Goal: Task Accomplishment & Management: Use online tool/utility

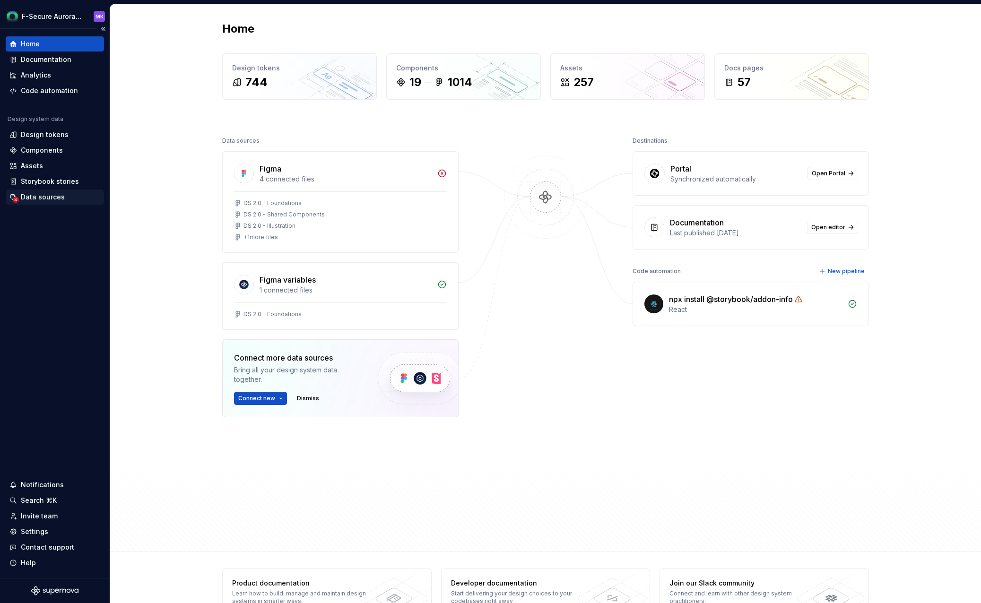
click at [45, 197] on div "Data sources" at bounding box center [43, 196] width 44 height 9
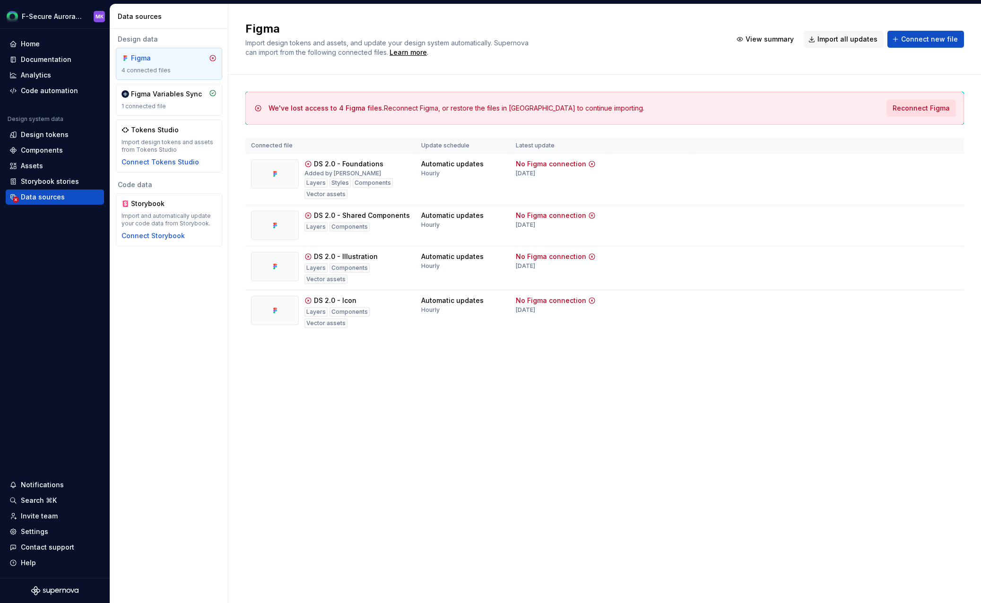
click at [923, 107] on span "Reconnect Figma" at bounding box center [920, 107] width 57 height 9
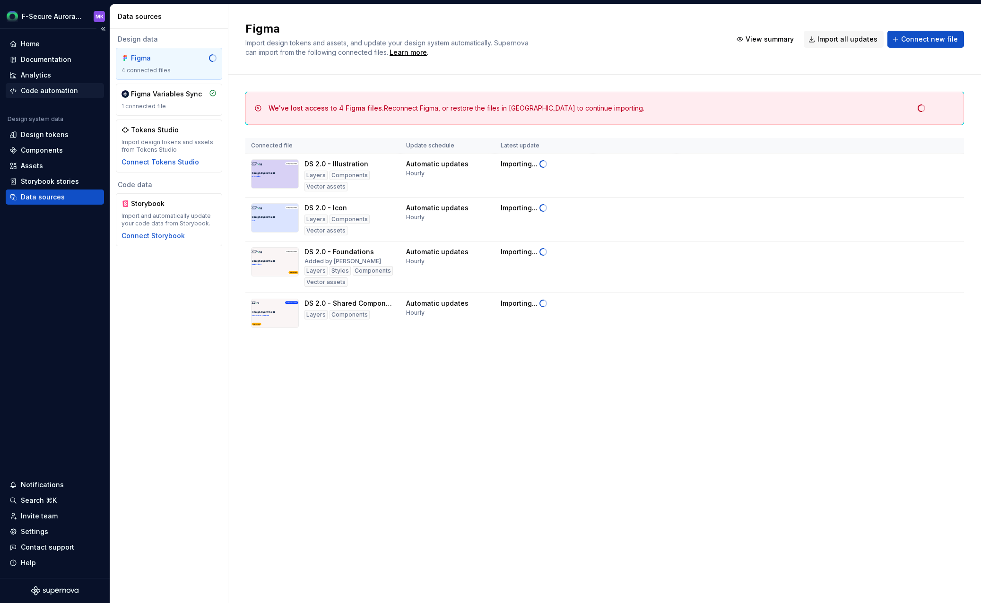
click at [43, 93] on div "Code automation" at bounding box center [49, 90] width 57 height 9
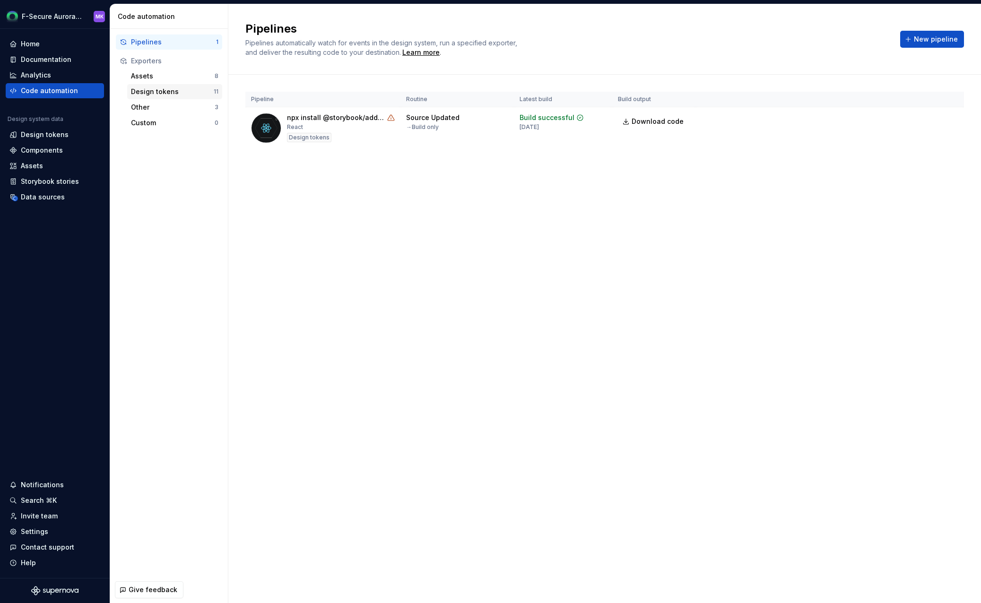
drag, startPoint x: 168, startPoint y: 91, endPoint x: 181, endPoint y: 93, distance: 13.3
click at [167, 92] on div "Design tokens" at bounding box center [172, 91] width 83 height 9
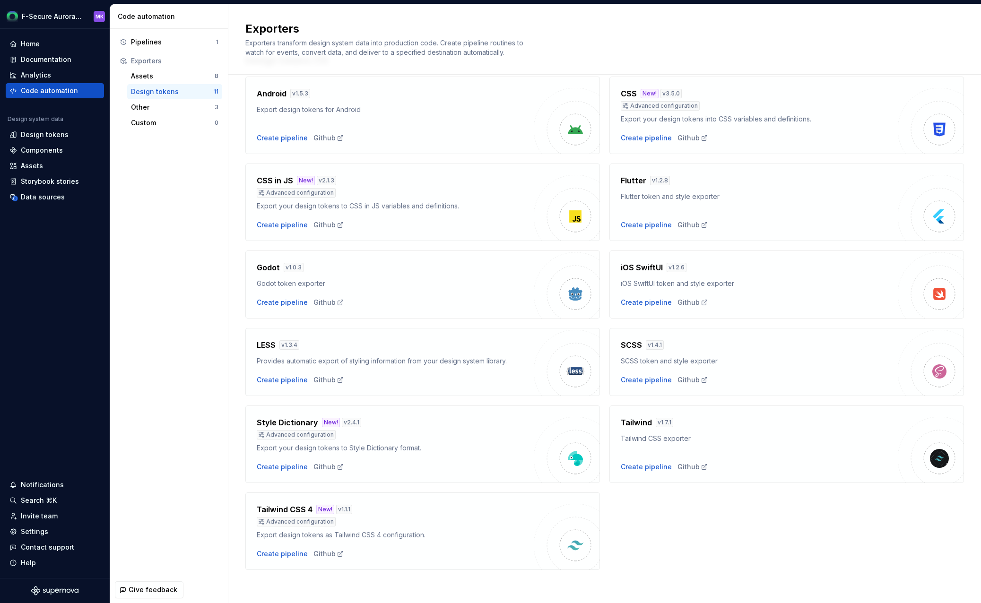
scroll to position [41, 0]
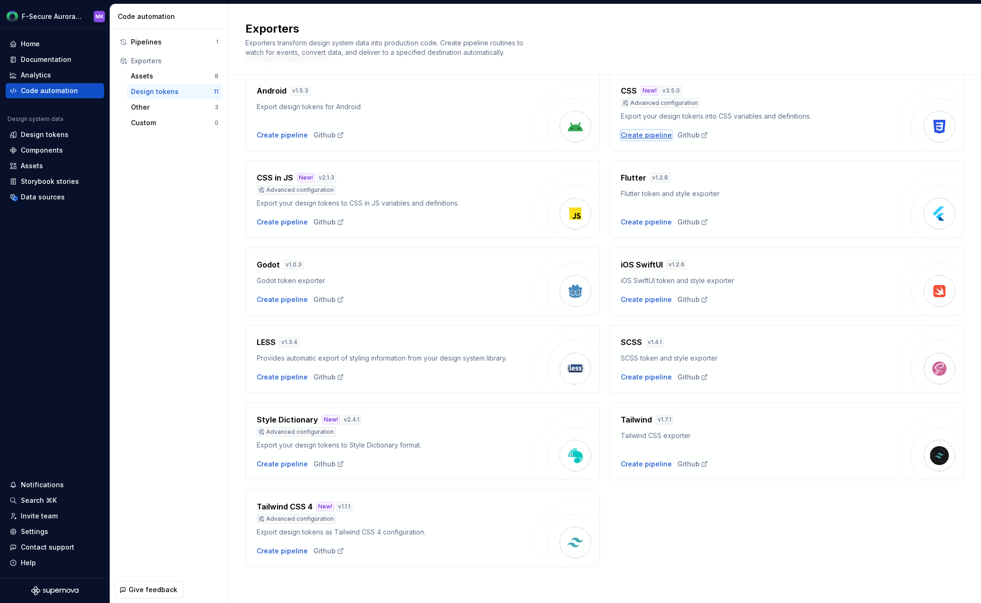
click at [632, 138] on div "Create pipeline" at bounding box center [645, 134] width 51 height 9
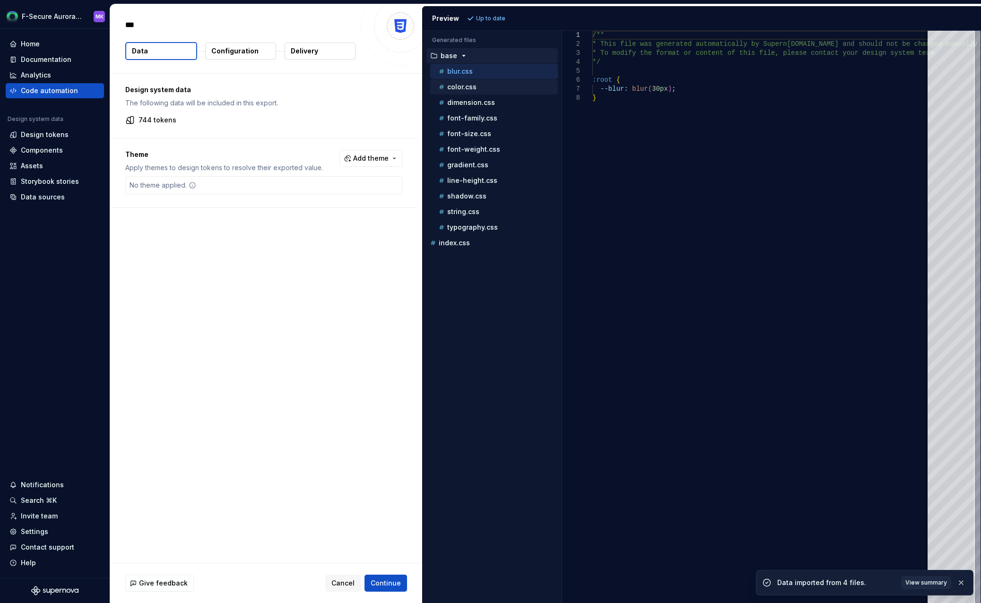
type textarea "*"
click at [473, 91] on div "color.css" at bounding box center [497, 86] width 121 height 9
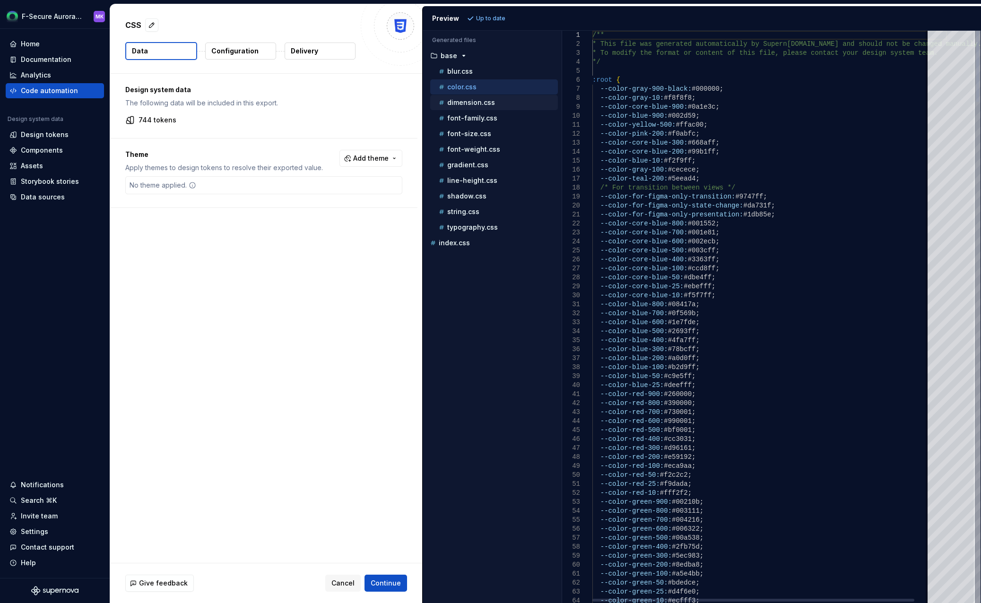
click at [470, 103] on p "dimension.css" at bounding box center [471, 103] width 48 height 8
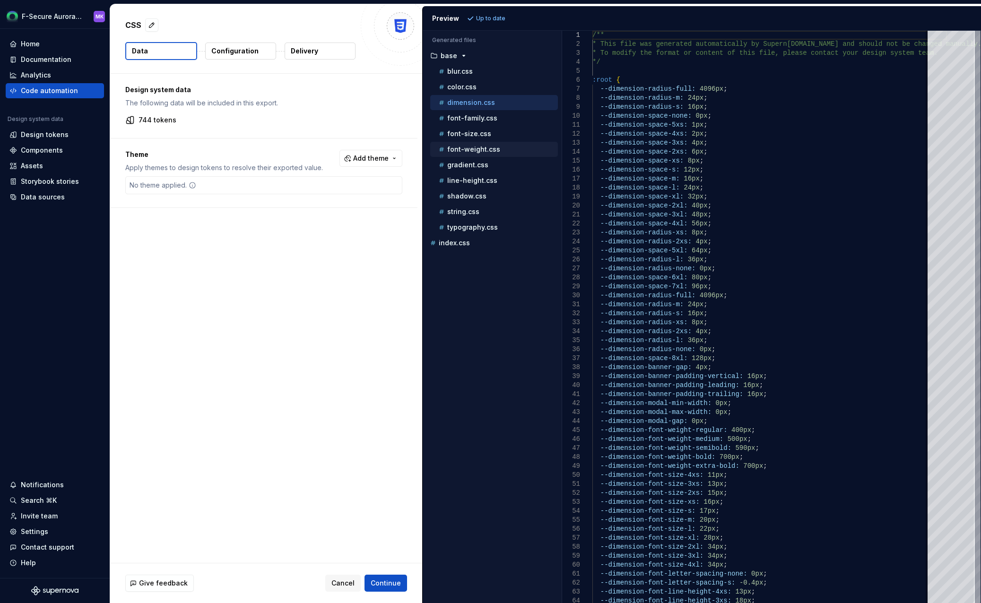
click at [474, 144] on button "font-weight.css" at bounding box center [494, 149] width 128 height 10
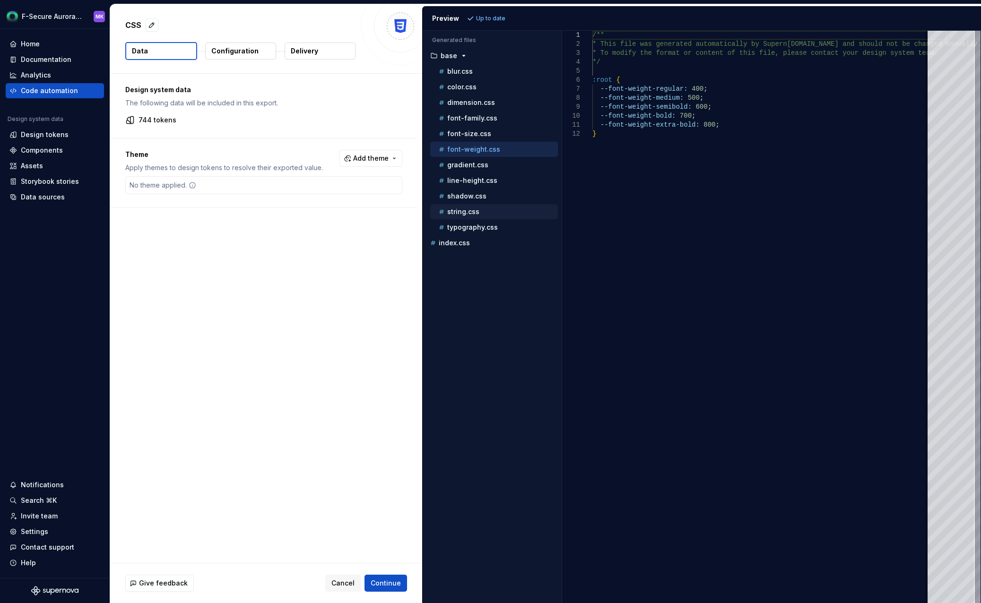
click at [479, 217] on div "string.css" at bounding box center [494, 211] width 128 height 15
click at [491, 162] on div "gradient.css" at bounding box center [497, 164] width 121 height 9
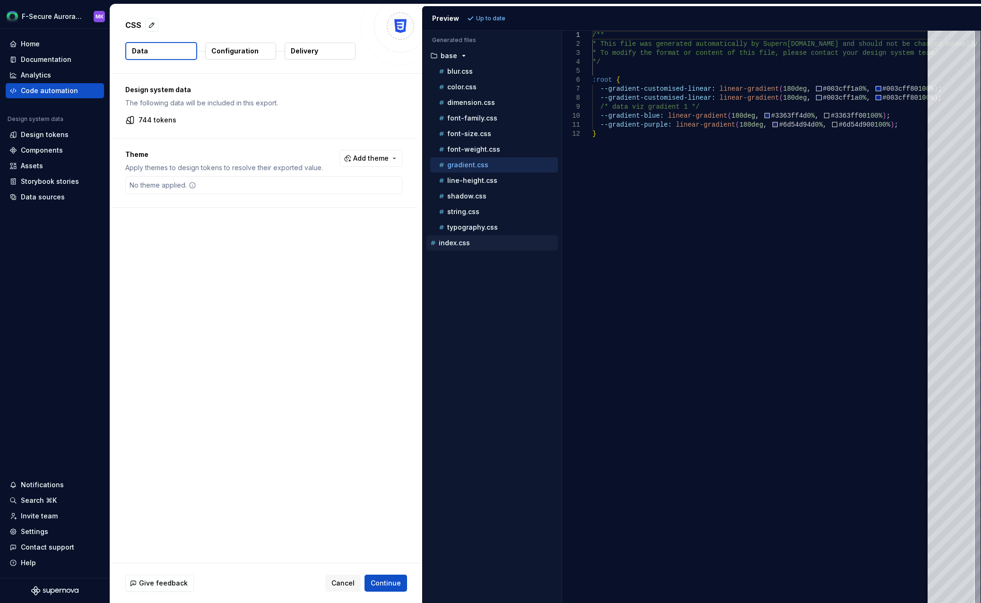
click at [484, 239] on div "index.css" at bounding box center [492, 242] width 129 height 9
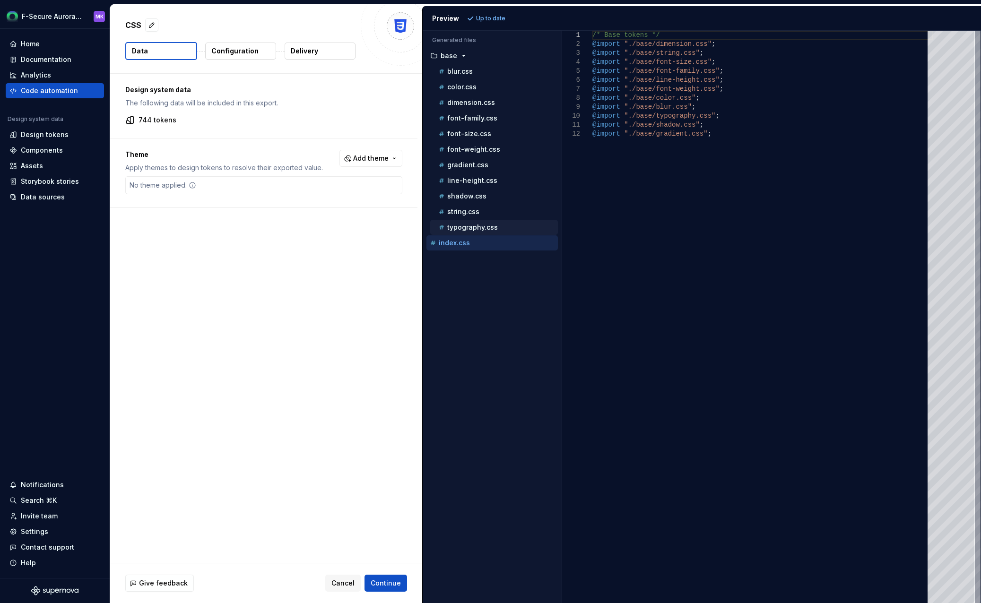
click at [487, 228] on p "typography.css" at bounding box center [472, 228] width 51 height 8
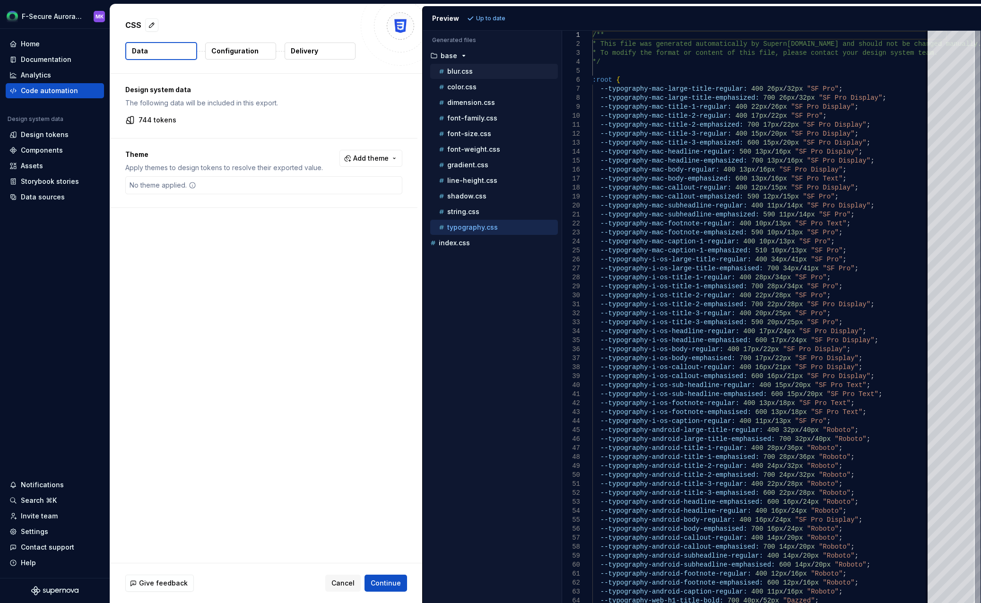
click at [457, 75] on p "blur.css" at bounding box center [460, 72] width 26 height 8
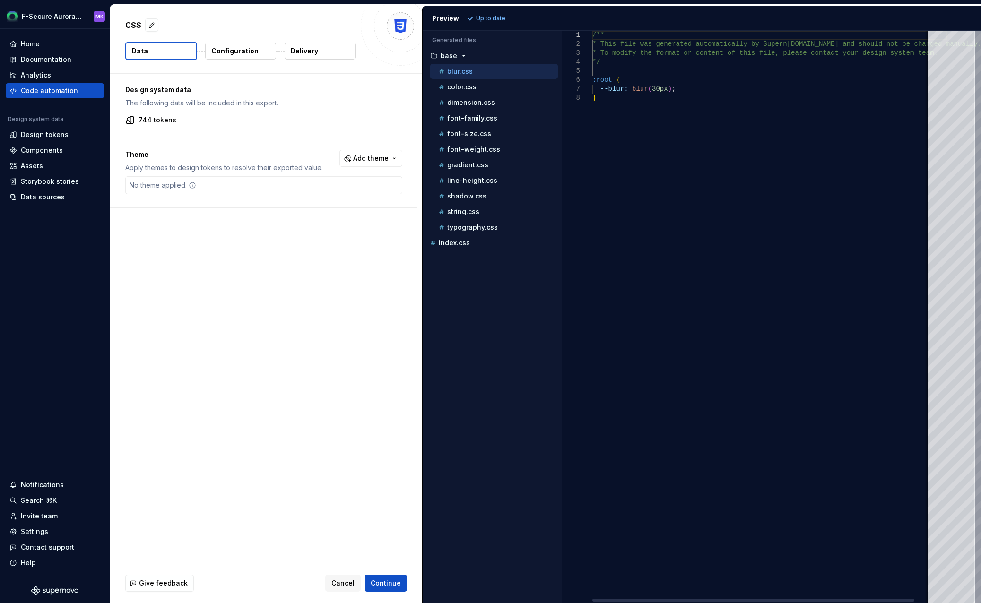
scroll to position [0, 3]
drag, startPoint x: 696, startPoint y: 119, endPoint x: 473, endPoint y: 129, distance: 222.8
click at [473, 129] on button "font-size.css" at bounding box center [494, 134] width 128 height 10
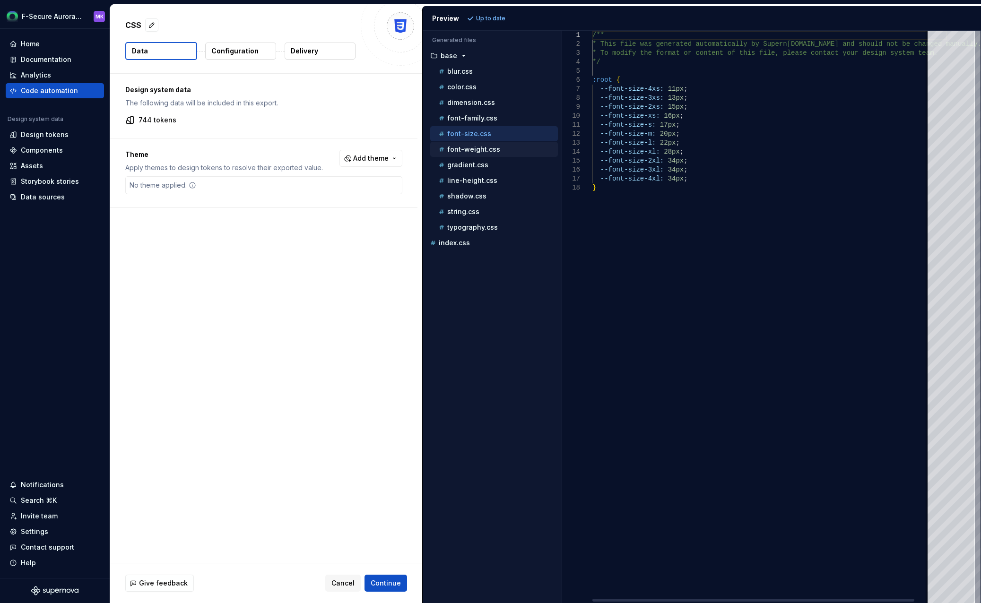
click at [473, 155] on div "font-weight.css" at bounding box center [494, 149] width 128 height 15
click at [473, 163] on p "gradient.css" at bounding box center [467, 165] width 41 height 8
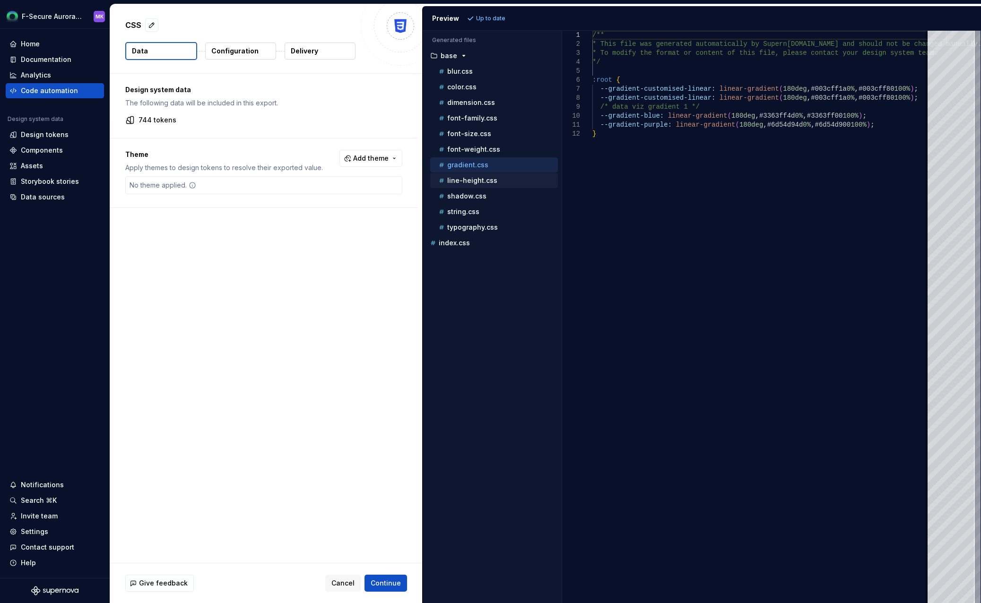
click at [477, 176] on div "line-height.css" at bounding box center [497, 180] width 121 height 9
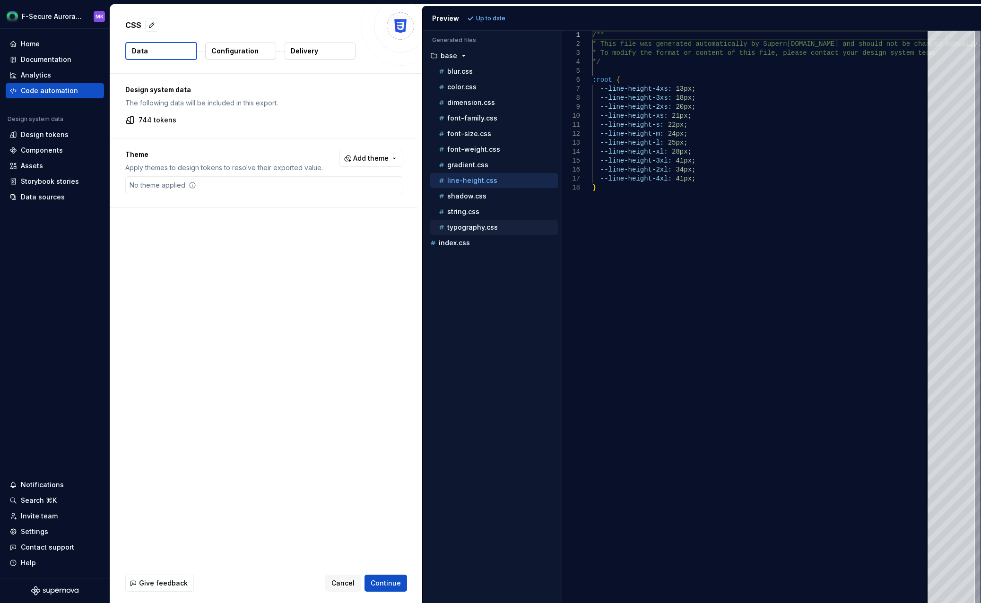
click at [474, 224] on p "typography.css" at bounding box center [472, 228] width 51 height 8
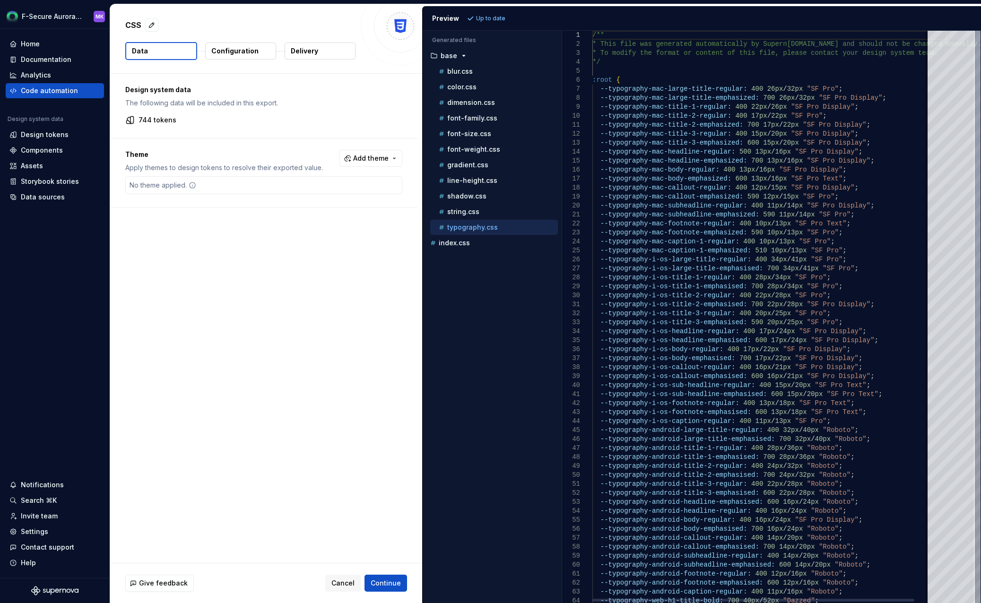
scroll to position [0, 0]
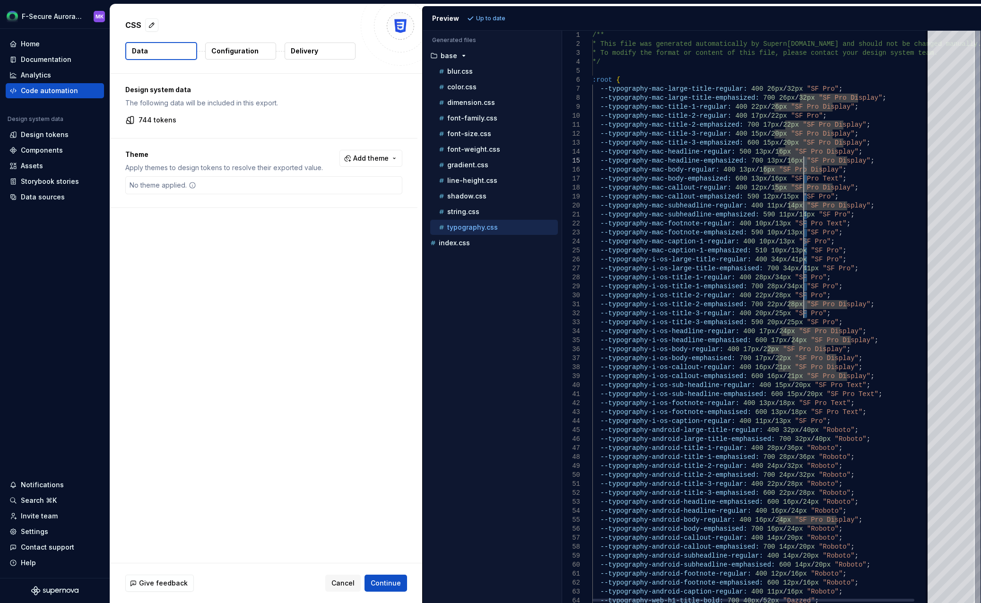
drag, startPoint x: 809, startPoint y: 158, endPoint x: 812, endPoint y: 284, distance: 126.2
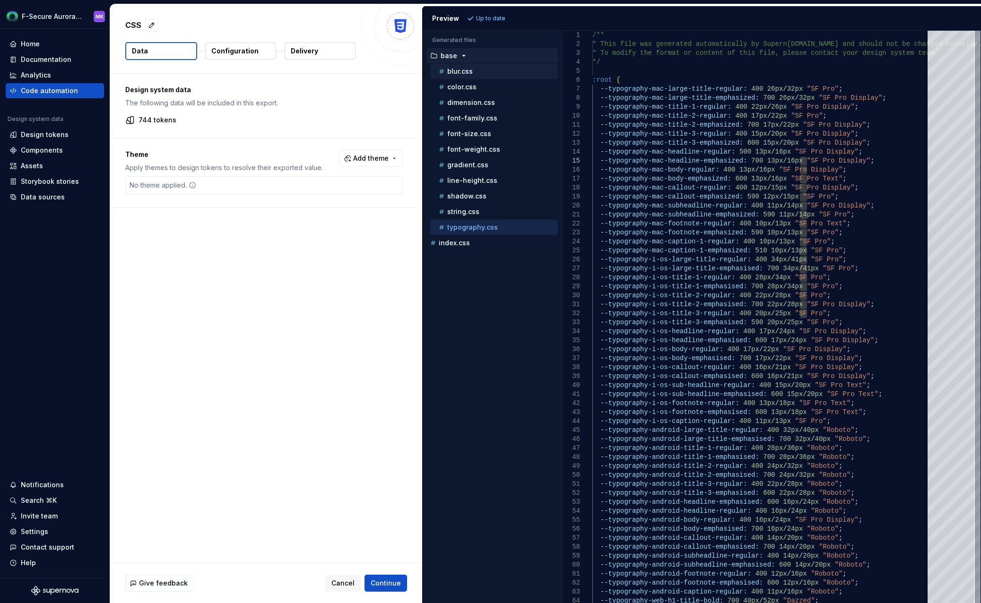
click at [486, 70] on div "blur.css" at bounding box center [497, 71] width 121 height 9
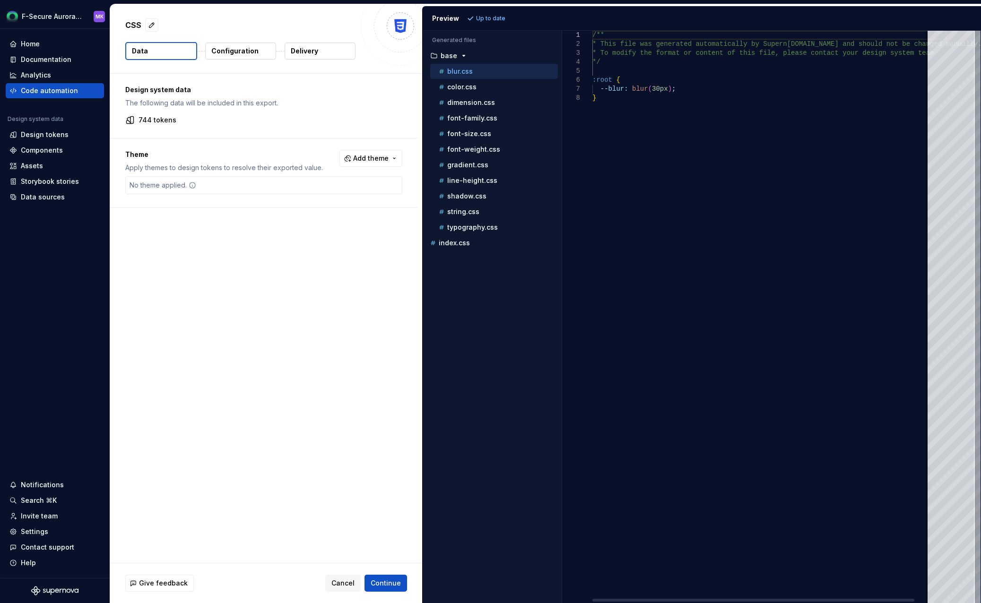
click at [724, 107] on div "/** * This file was generated automatically by Supern [DOMAIN_NAME] and should …" at bounding box center [769, 317] width 354 height 572
click at [457, 92] on button "color.css" at bounding box center [494, 87] width 128 height 10
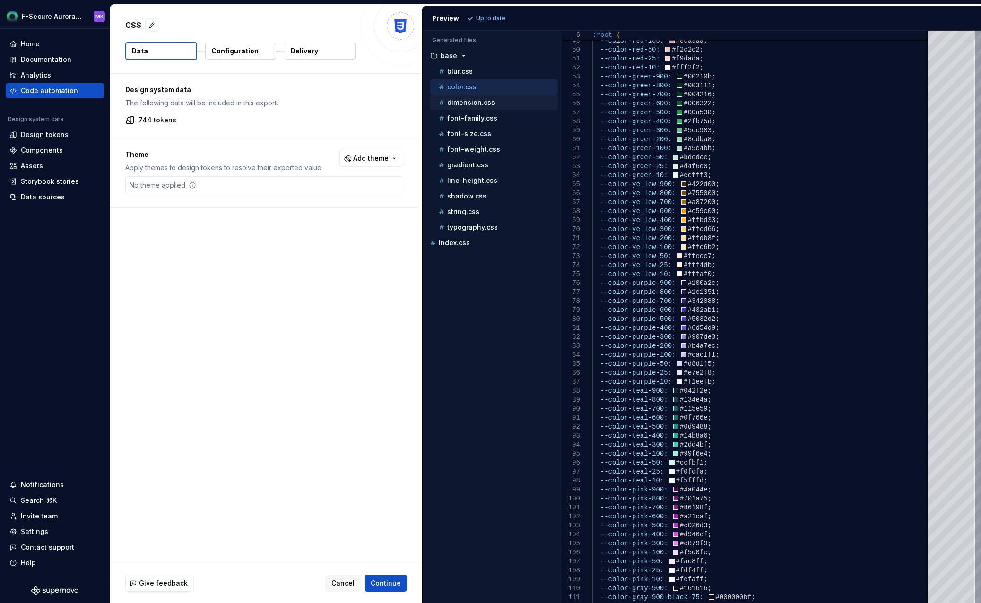
click at [506, 106] on div "dimension.css" at bounding box center [497, 102] width 121 height 9
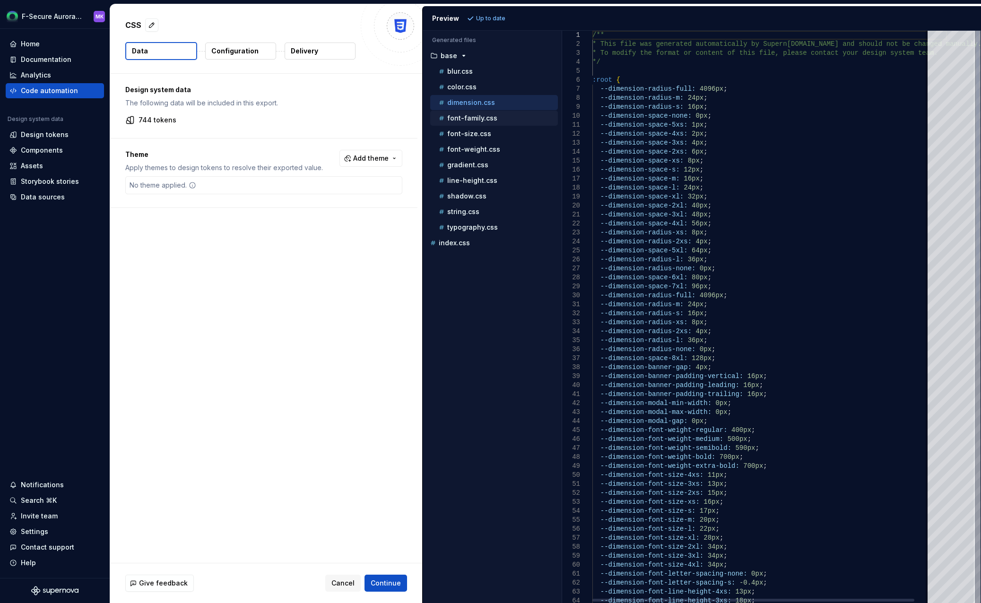
click at [490, 119] on p "font-family.css" at bounding box center [472, 118] width 50 height 8
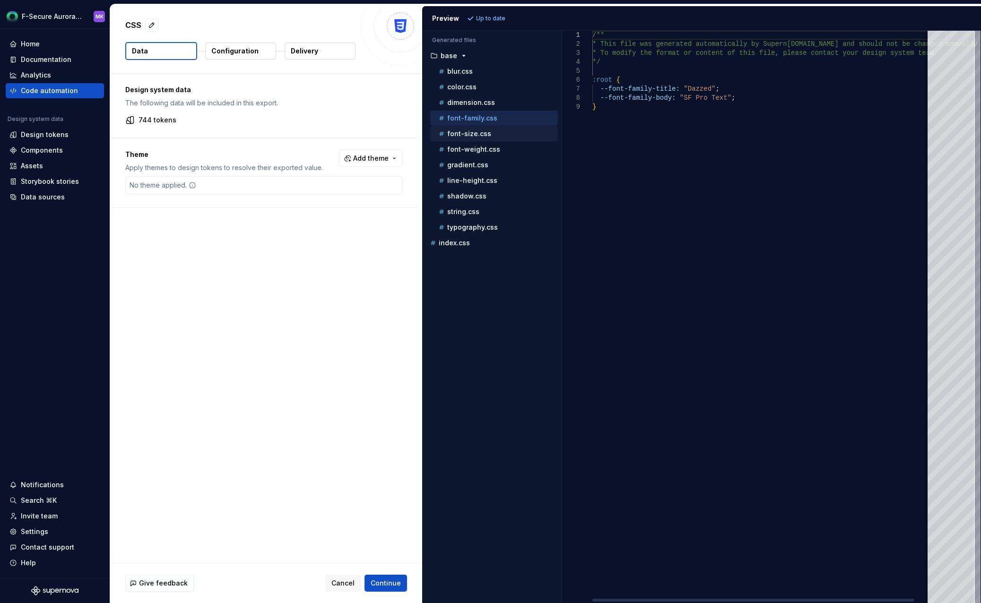
click at [491, 136] on div "font-size.css" at bounding box center [497, 133] width 121 height 9
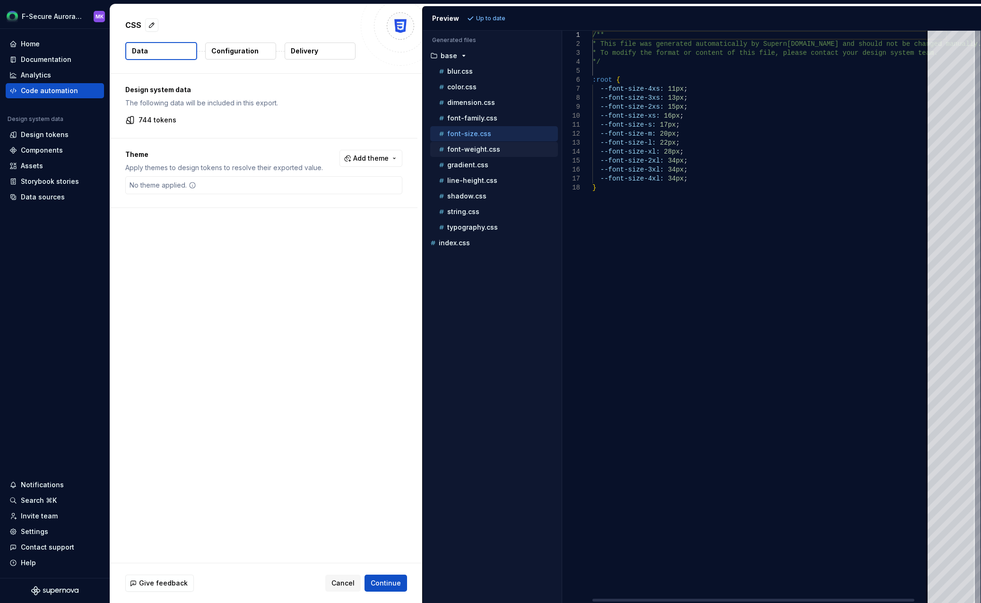
click at [489, 154] on div "font-weight.css" at bounding box center [497, 149] width 121 height 9
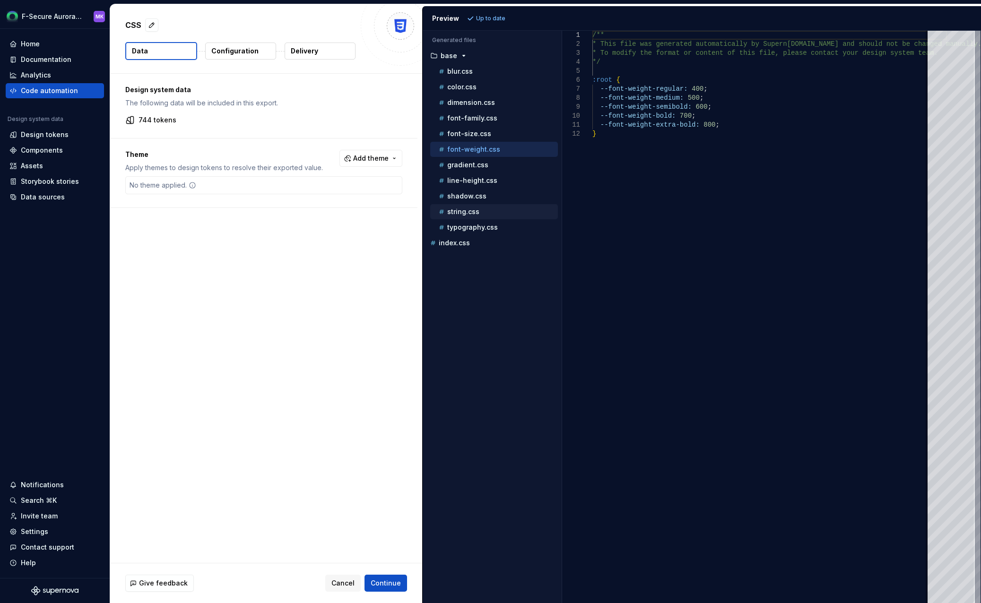
click at [475, 210] on p "string.css" at bounding box center [463, 212] width 32 height 8
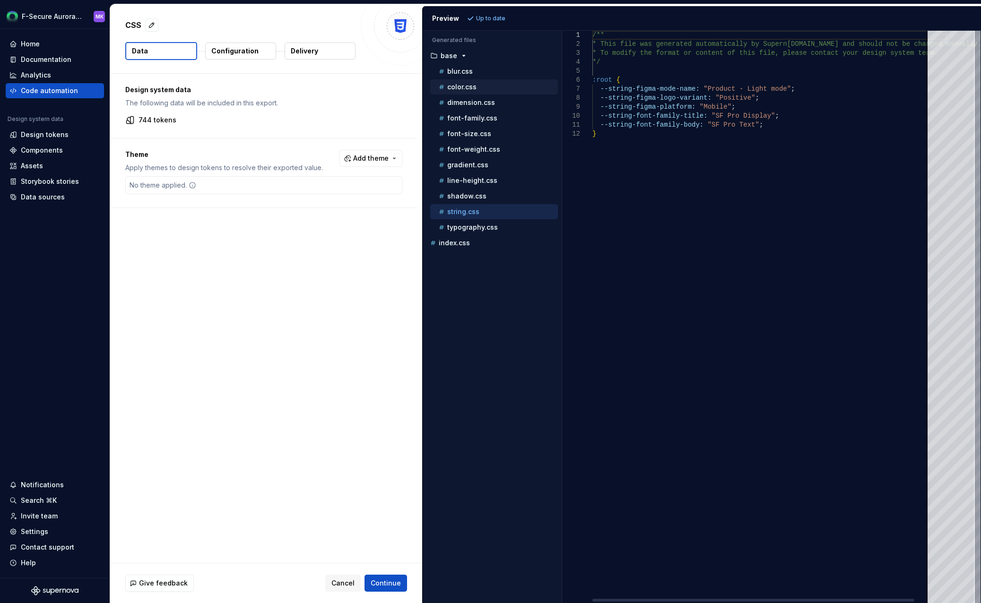
click at [484, 85] on div "color.css" at bounding box center [497, 86] width 121 height 9
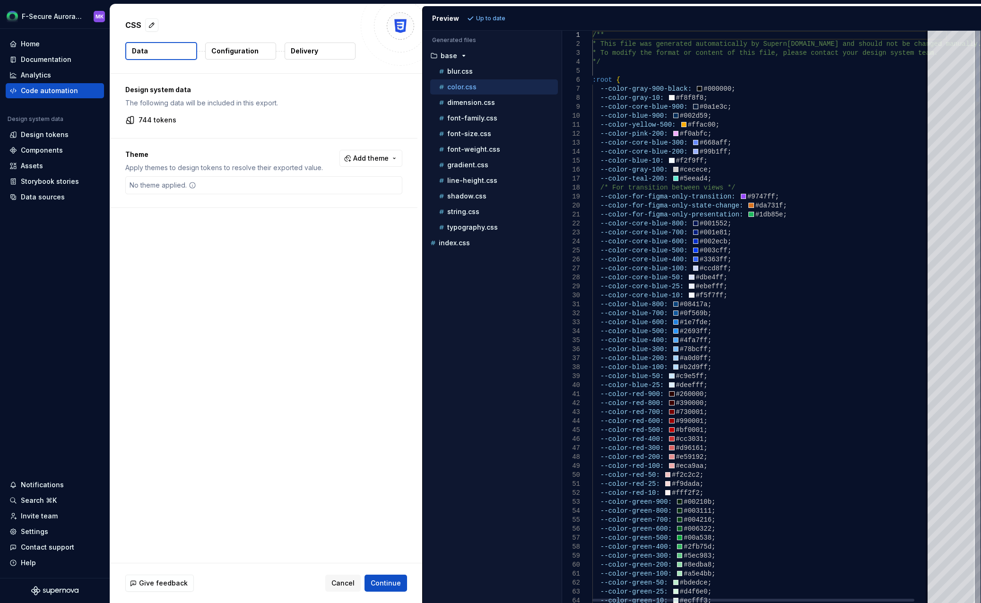
click at [980, 31] on div at bounding box center [977, 317] width 6 height 572
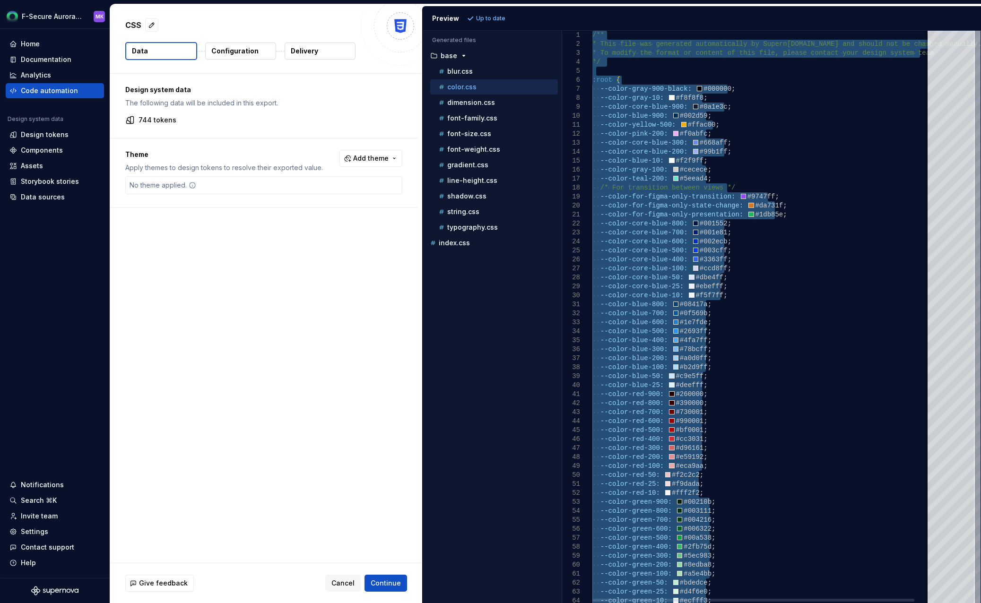
drag, startPoint x: 628, startPoint y: 115, endPoint x: 606, endPoint y: 103, distance: 25.0
drag, startPoint x: 606, startPoint y: 103, endPoint x: 638, endPoint y: 44, distance: 66.8
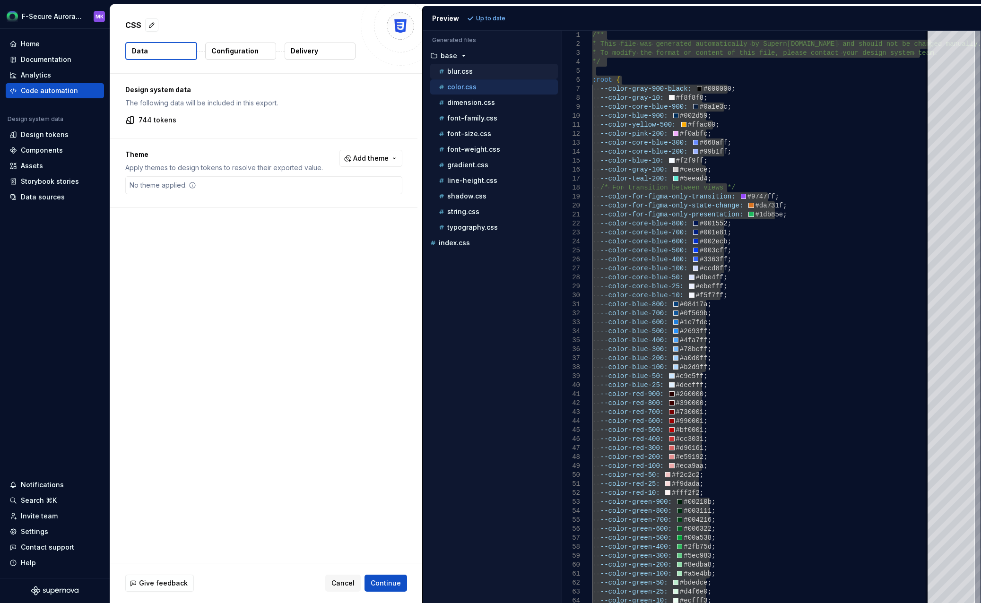
click at [491, 69] on div "blur.css" at bounding box center [497, 71] width 121 height 9
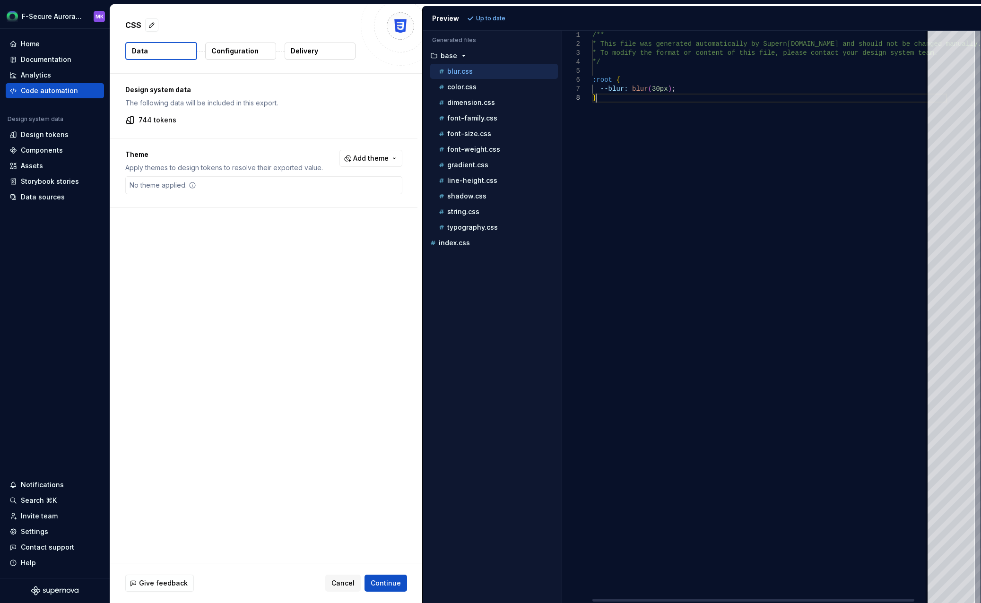
click at [769, 138] on div "/** * This file was generated automatically by Supern [DOMAIN_NAME] and should …" at bounding box center [769, 317] width 354 height 572
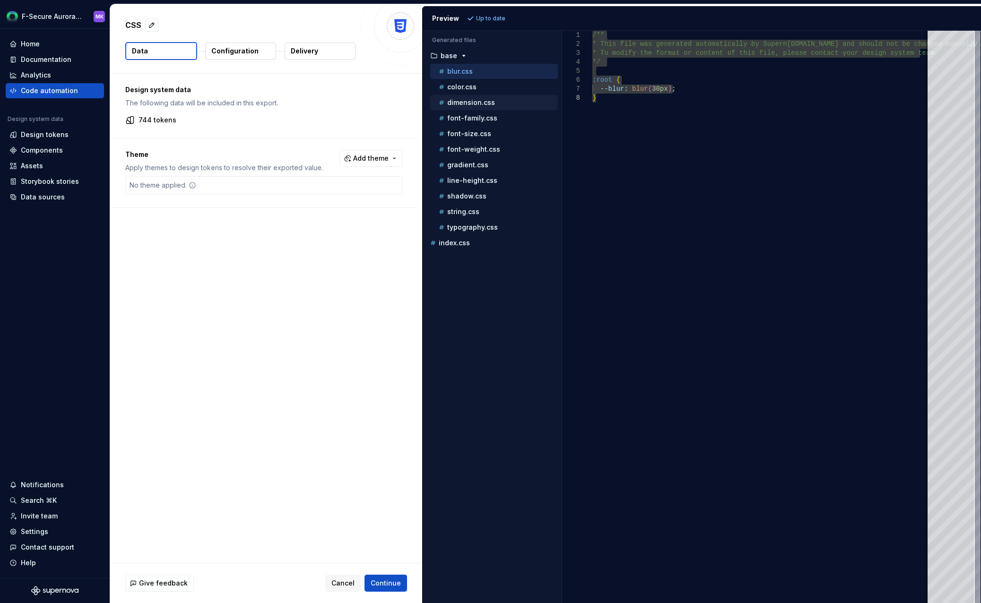
click at [473, 104] on p "dimension.css" at bounding box center [471, 103] width 48 height 8
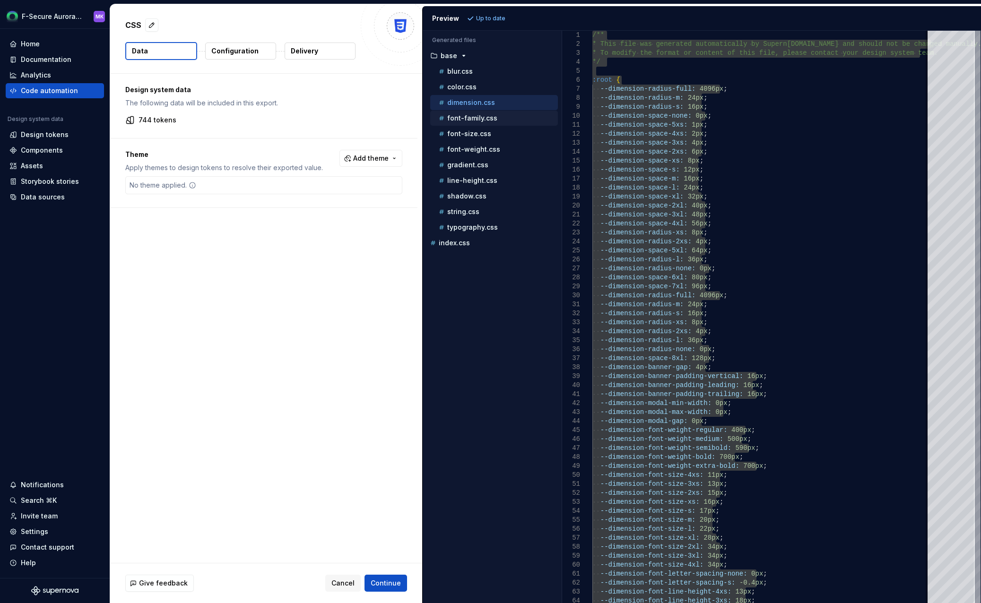
drag, startPoint x: 465, startPoint y: 120, endPoint x: 472, endPoint y: 122, distance: 7.5
click at [465, 120] on p "font-family.css" at bounding box center [472, 118] width 50 height 8
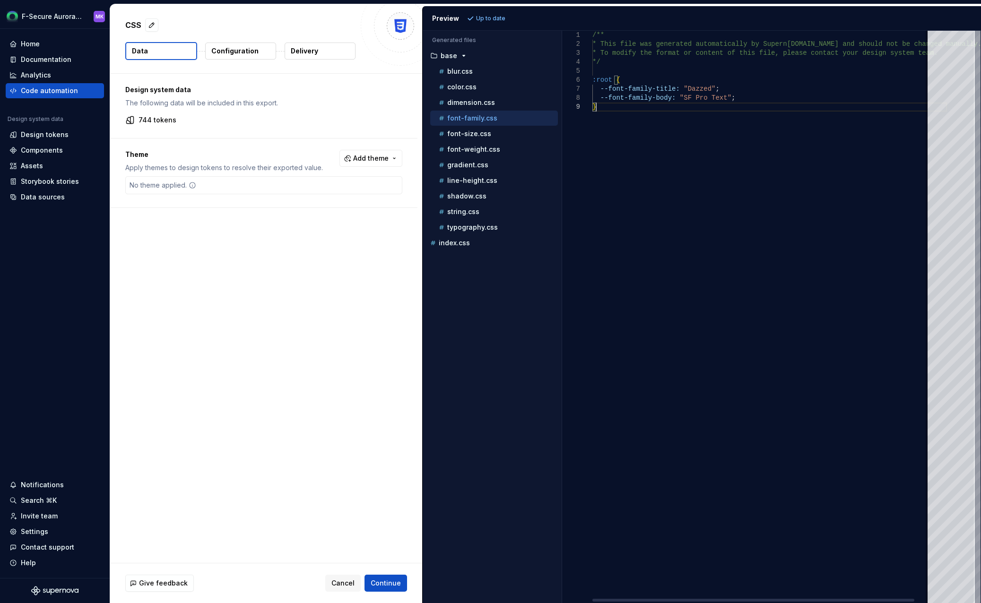
click at [718, 129] on div "/** * This file was generated automatically by Supern [DOMAIN_NAME] and should …" at bounding box center [769, 317] width 354 height 572
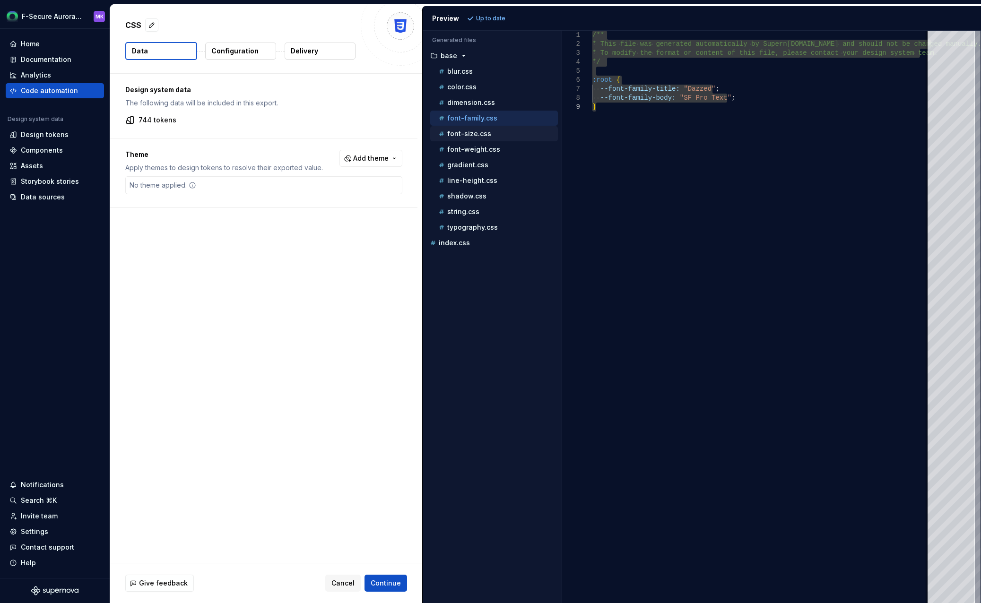
click at [508, 133] on div "font-size.css" at bounding box center [497, 133] width 121 height 9
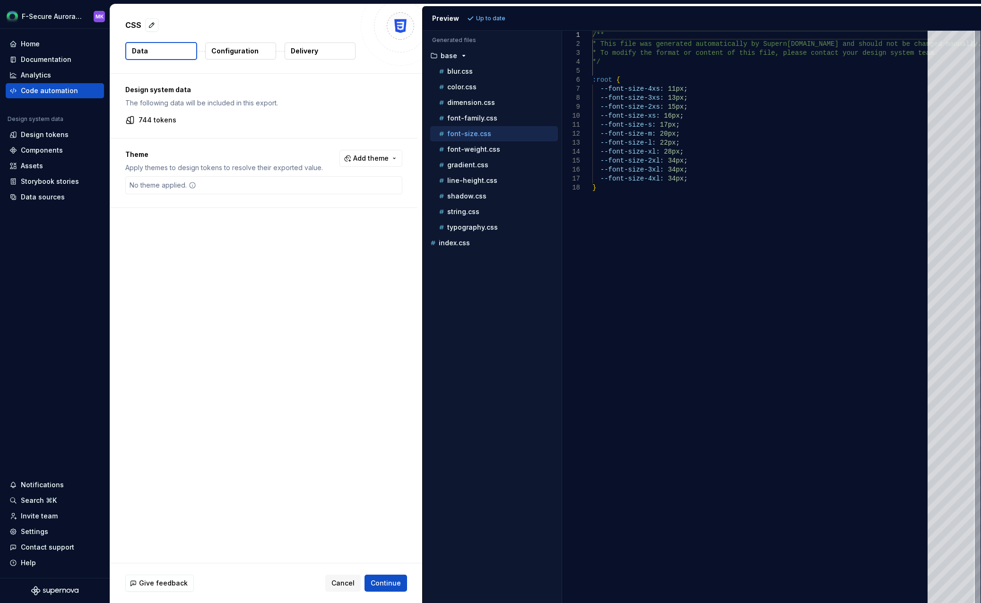
click at [694, 122] on div "/** * This file was generated automatically by Supern [DOMAIN_NAME] and should …" at bounding box center [762, 317] width 341 height 572
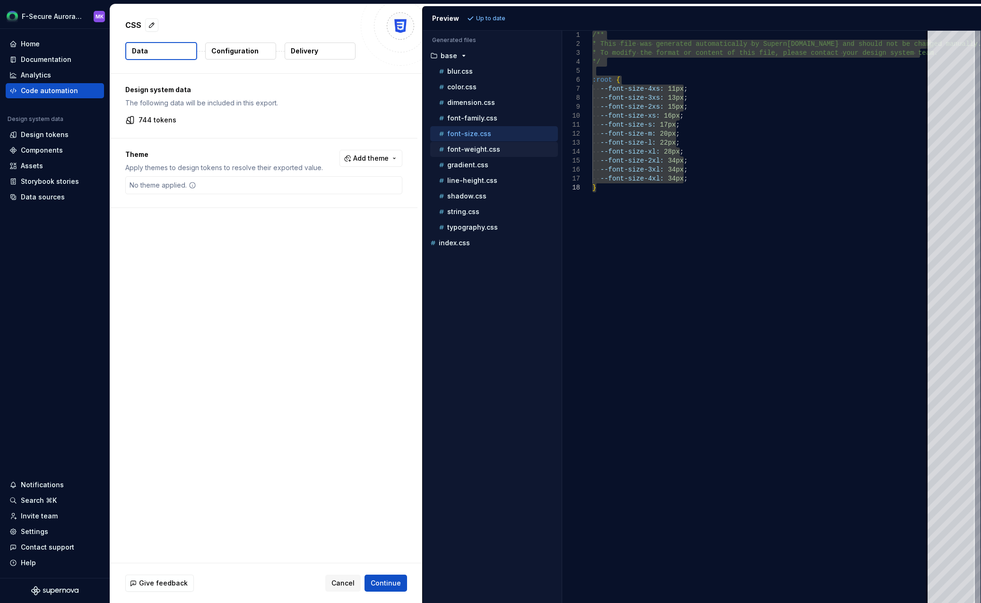
click at [491, 151] on p "font-weight.css" at bounding box center [473, 150] width 53 height 8
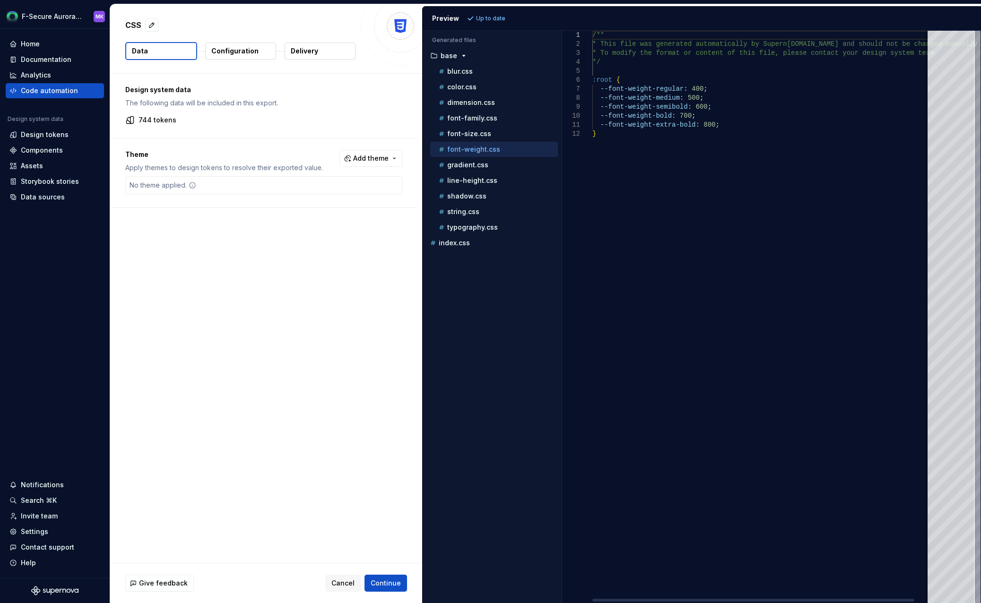
click at [760, 118] on div "/** * This file was generated automatically by Supern [DOMAIN_NAME] and should …" at bounding box center [769, 317] width 354 height 572
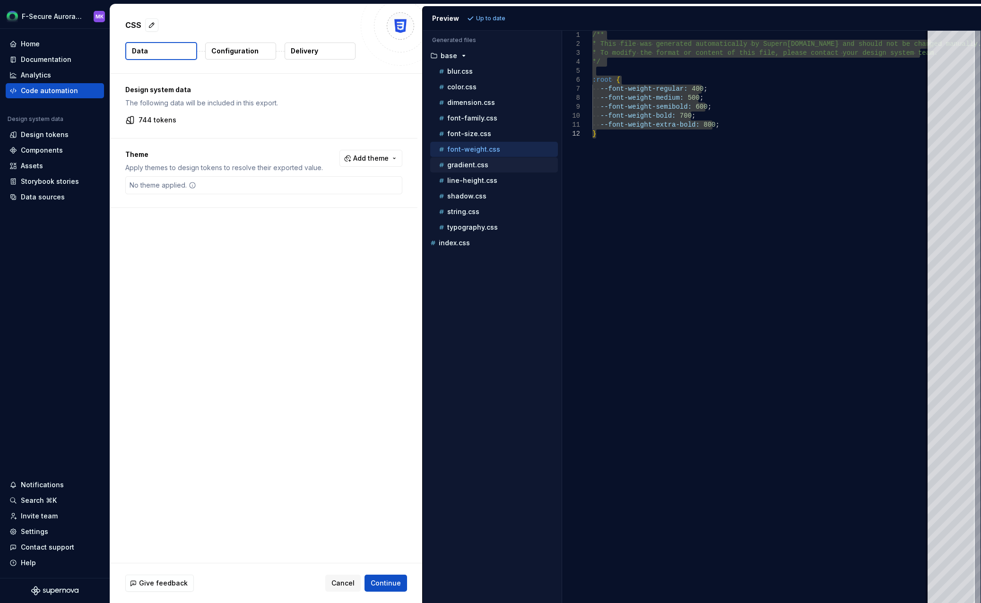
drag, startPoint x: 476, startPoint y: 166, endPoint x: 488, endPoint y: 164, distance: 12.0
click at [476, 166] on p "gradient.css" at bounding box center [467, 165] width 41 height 8
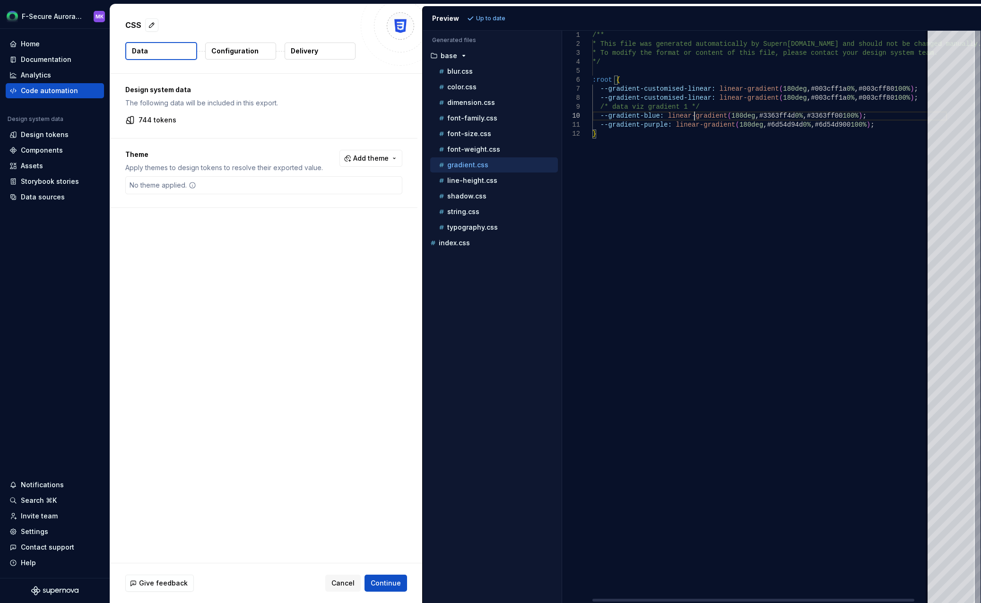
click at [693, 118] on div "/** * This file was generated automatically by Supern [DOMAIN_NAME] and should …" at bounding box center [769, 317] width 354 height 572
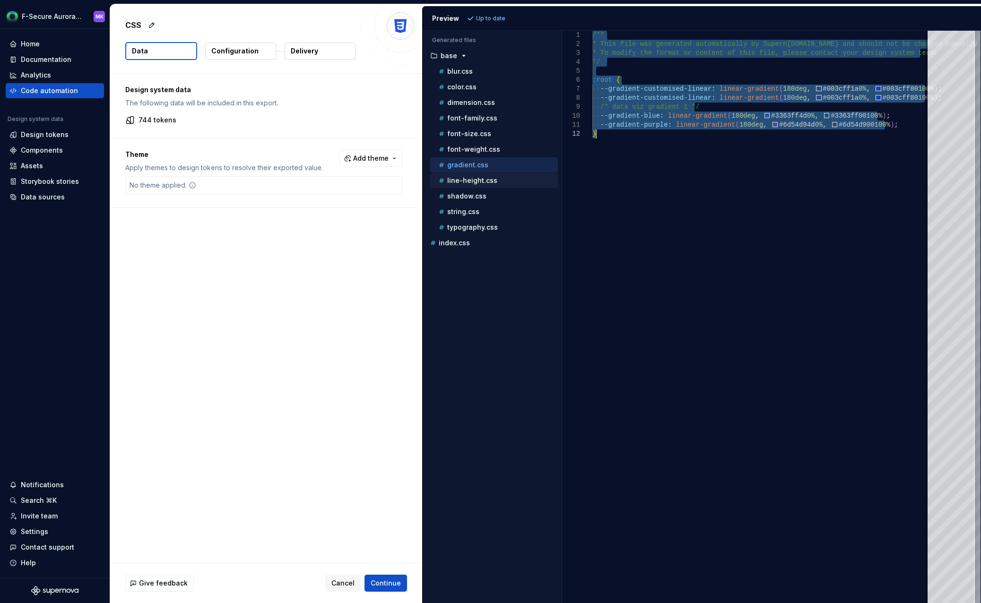
click at [471, 179] on p "line-height.css" at bounding box center [472, 181] width 50 height 8
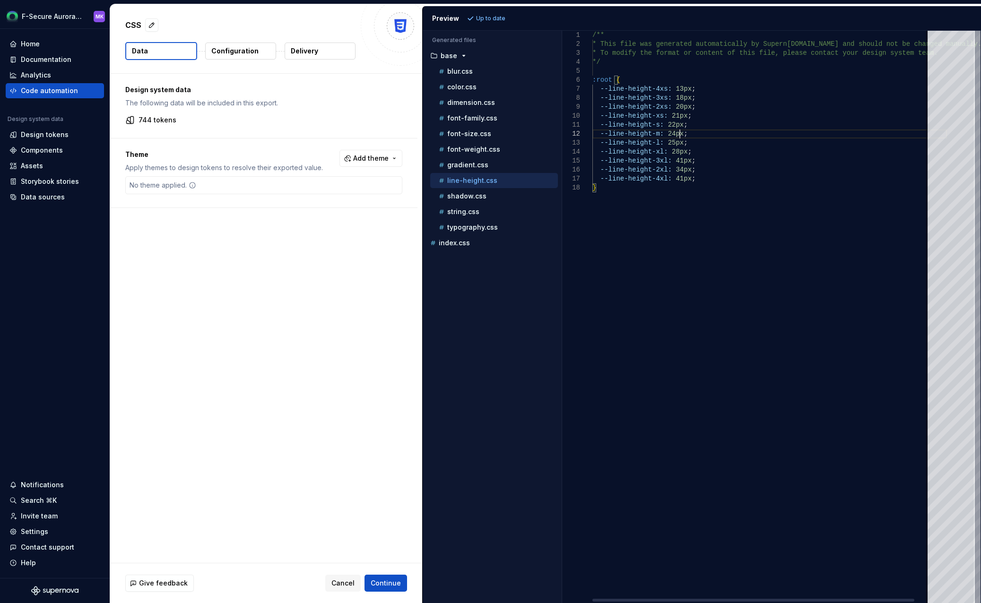
click at [724, 136] on div "/** * This file was generated automatically by Supern [DOMAIN_NAME] and should …" at bounding box center [769, 317] width 354 height 572
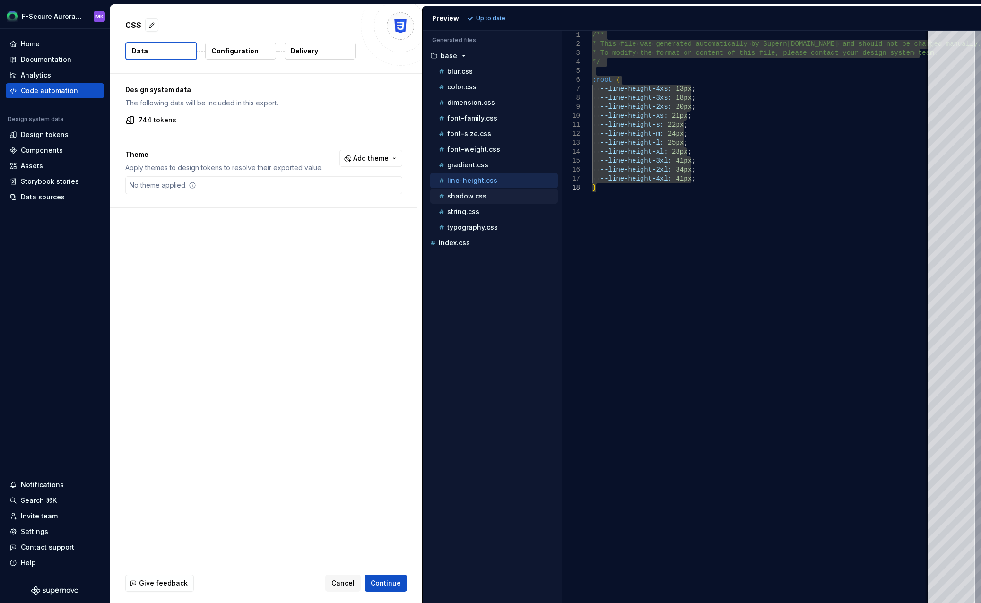
click at [467, 201] on div "shadow.css" at bounding box center [494, 196] width 128 height 15
click at [466, 196] on p "shadow.css" at bounding box center [466, 196] width 39 height 8
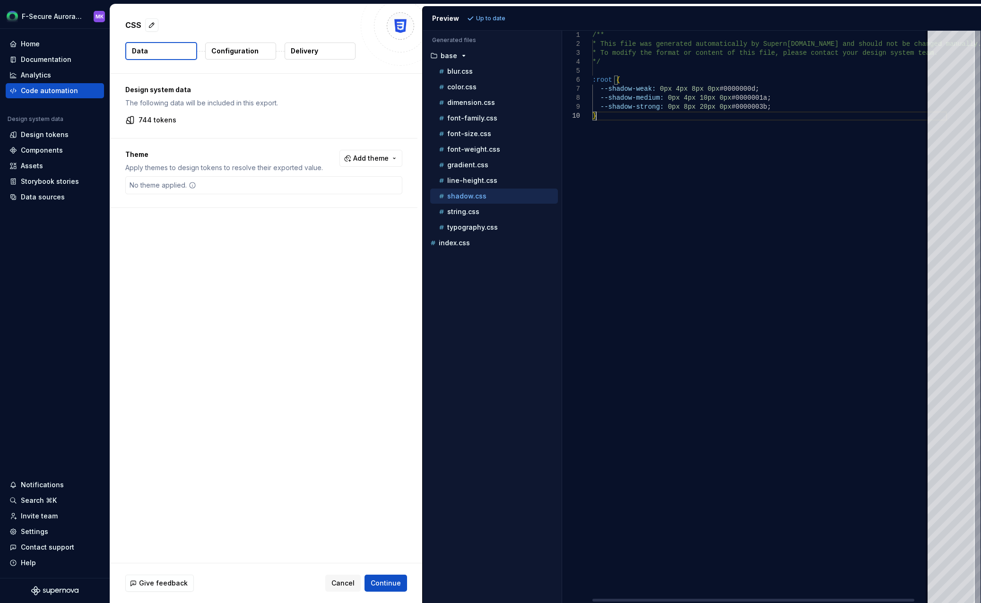
scroll to position [0, 3]
click at [695, 129] on div "/** * This file was generated automatically by Supern [DOMAIN_NAME] and should …" at bounding box center [769, 317] width 354 height 572
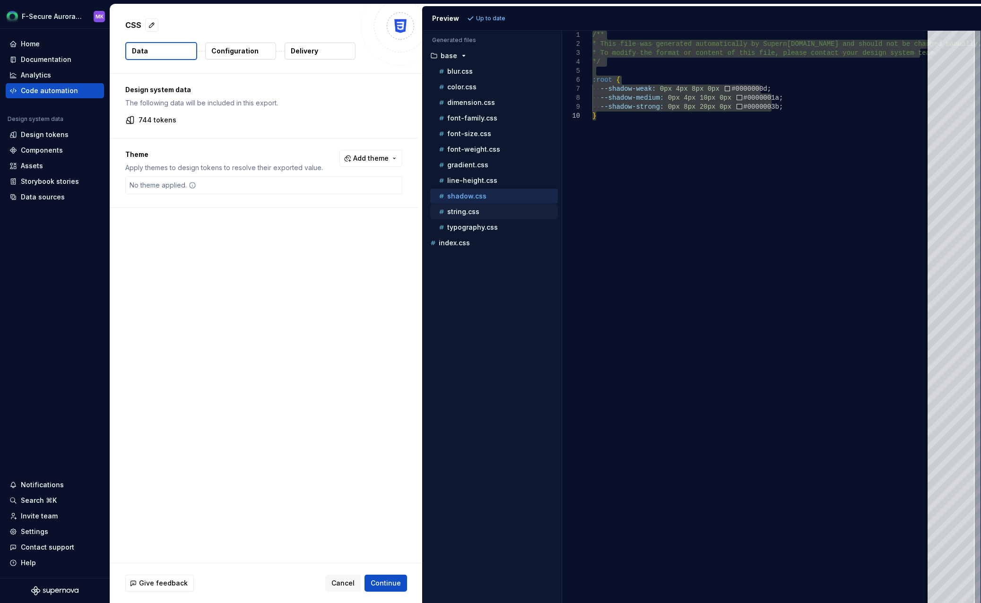
click at [491, 217] on div "string.css" at bounding box center [494, 211] width 128 height 15
click at [459, 217] on div "string.css" at bounding box center [494, 211] width 128 height 15
click at [462, 215] on p "string.css" at bounding box center [463, 212] width 32 height 8
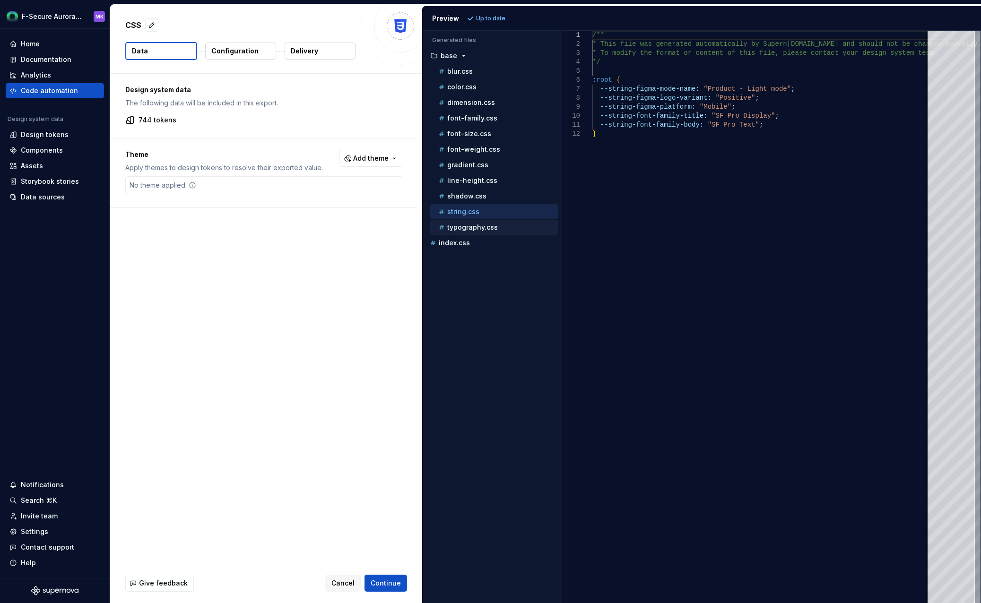
click at [475, 224] on p "typography.css" at bounding box center [472, 228] width 51 height 8
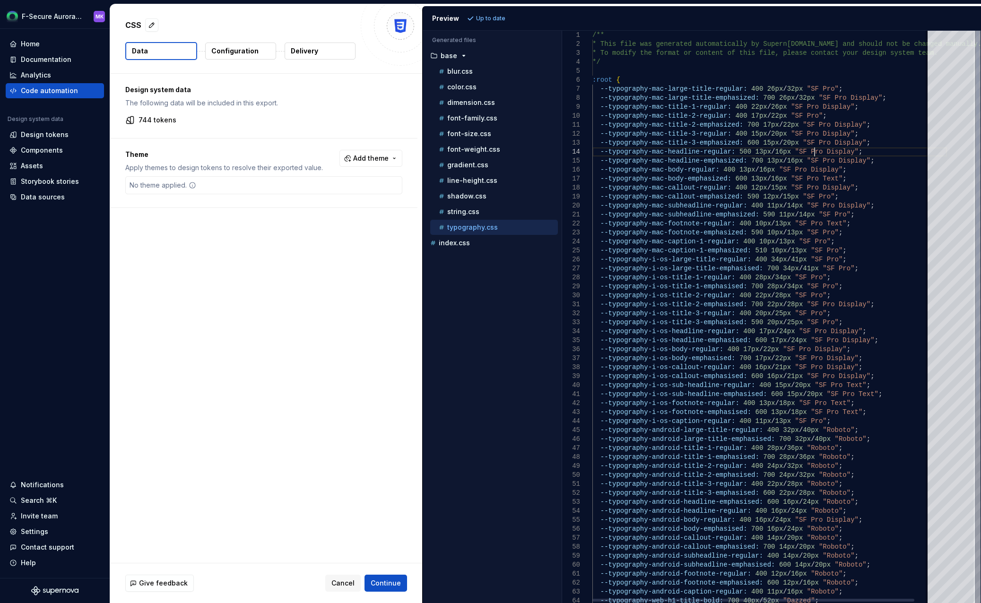
scroll to position [0, 0]
click at [814, 154] on div "/** * This file was generated automatically by Supern [DOMAIN_NAME] and should …" at bounding box center [769, 474] width 354 height 886
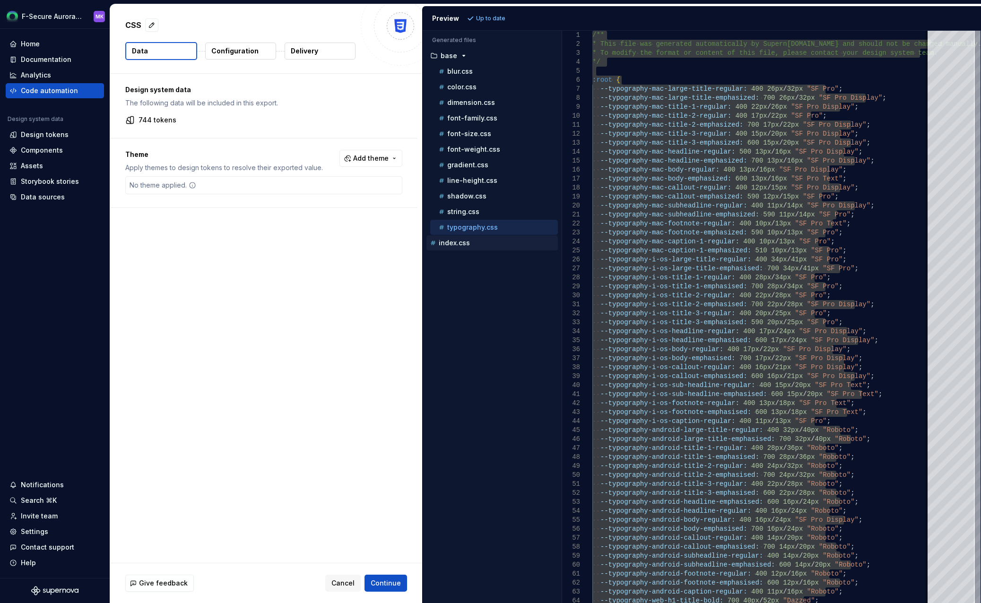
click at [445, 241] on p "index.css" at bounding box center [454, 243] width 31 height 8
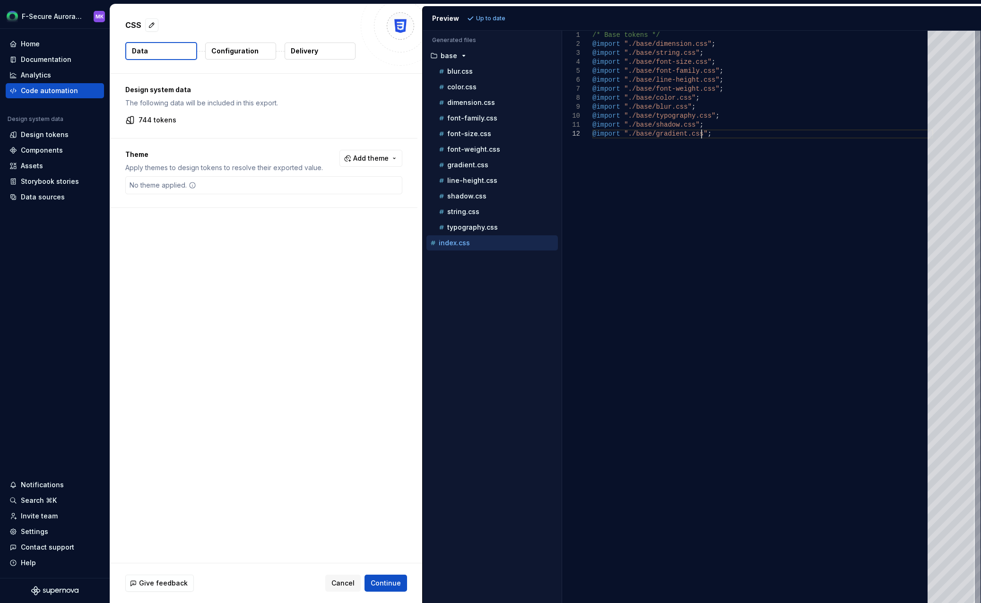
click at [661, 165] on div "/* Base tokens */ @import "./base/dimension.css" ; @import "./base/string.css" …" at bounding box center [762, 317] width 341 height 572
type textarea "**********"
